Goal: Transaction & Acquisition: Purchase product/service

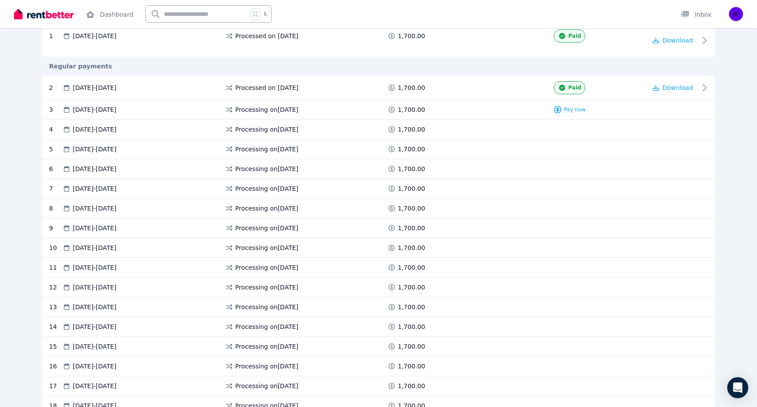
scroll to position [191, 0]
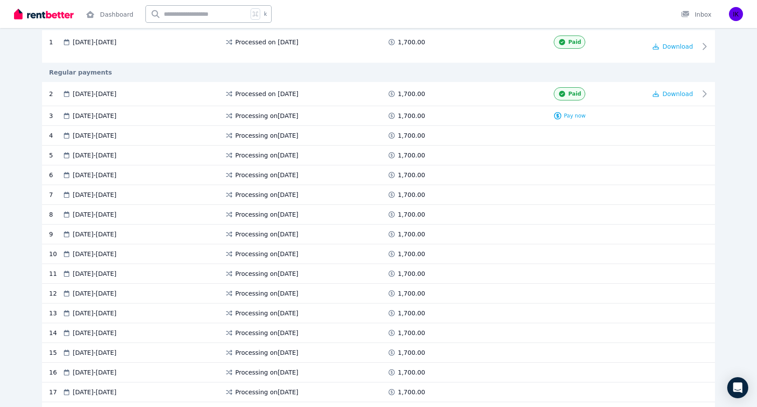
drag, startPoint x: 116, startPoint y: 113, endPoint x: 182, endPoint y: 113, distance: 66.2
click at [182, 113] on div "[DATE] - [DATE]" at bounding box center [143, 115] width 163 height 9
click at [573, 117] on span "Pay now" at bounding box center [575, 115] width 22 height 7
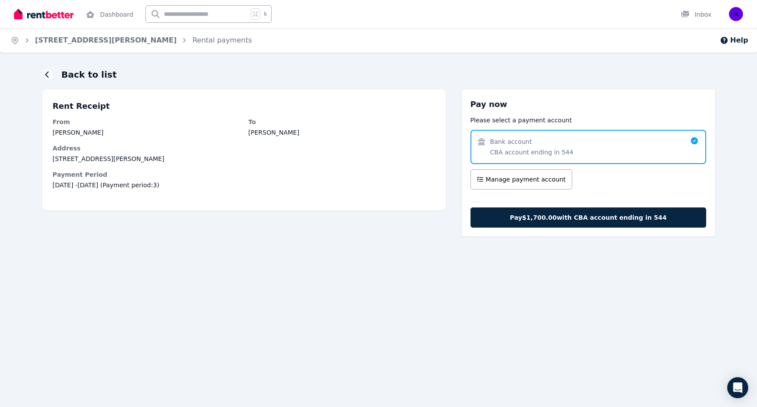
click at [540, 148] on span "CBA account ending in 544" at bounding box center [531, 152] width 83 height 9
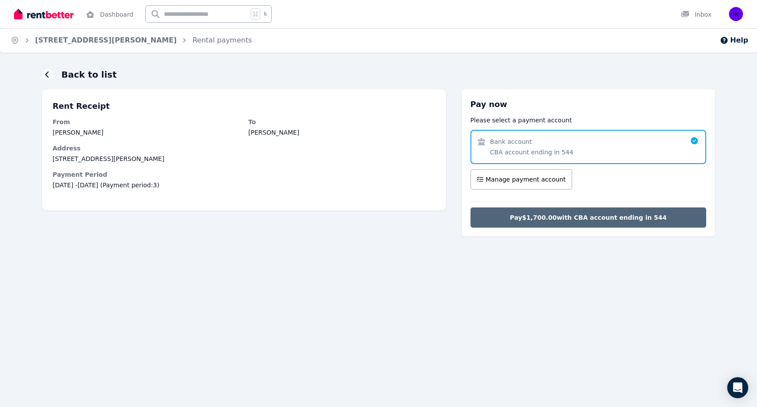
click at [555, 215] on span "Pay $1,700.00 with CBA account ending in 544" at bounding box center [588, 217] width 157 height 9
